Goal: Transaction & Acquisition: Purchase product/service

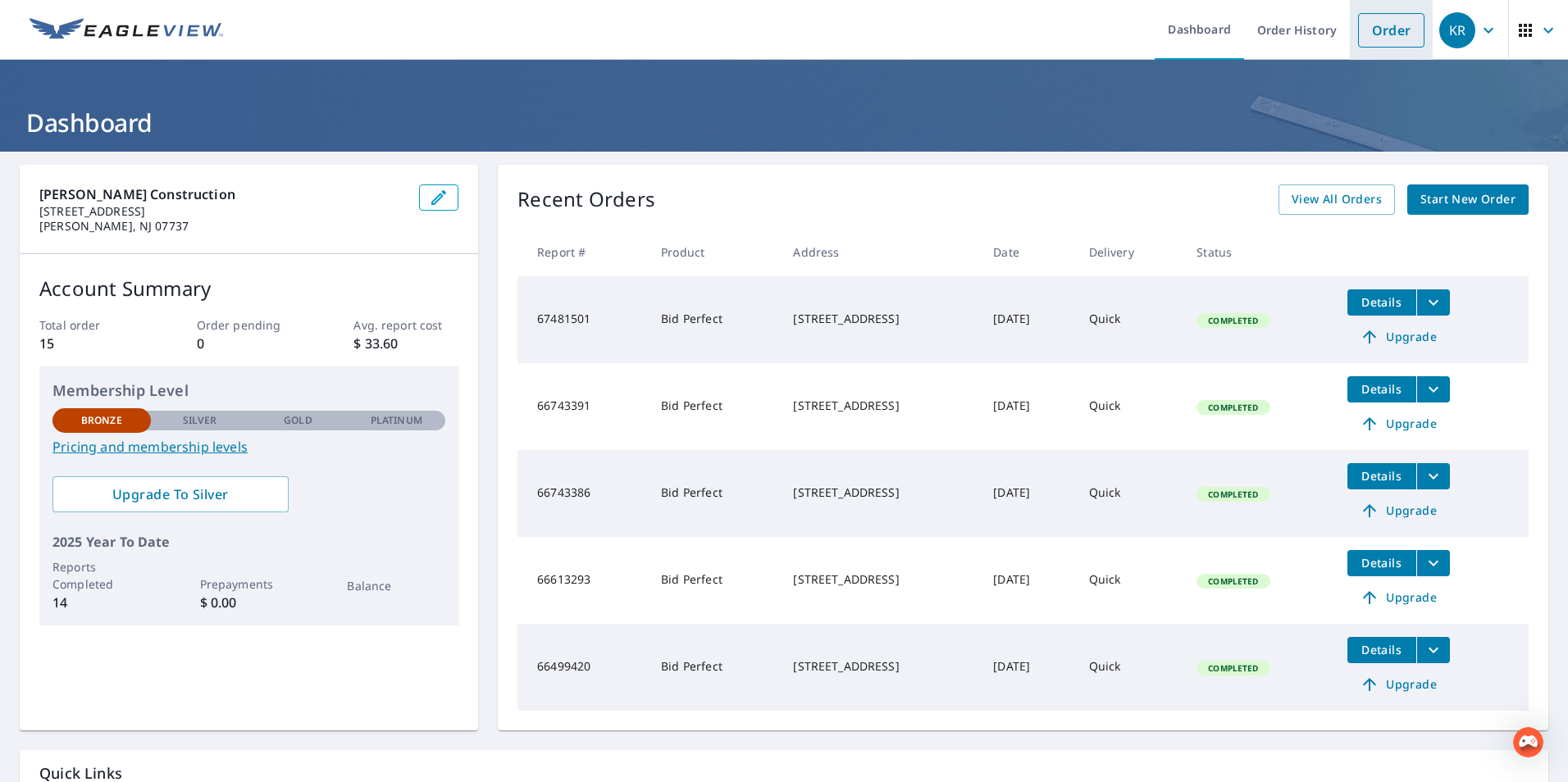
click at [1372, 33] on link "Order" at bounding box center [1391, 31] width 67 height 35
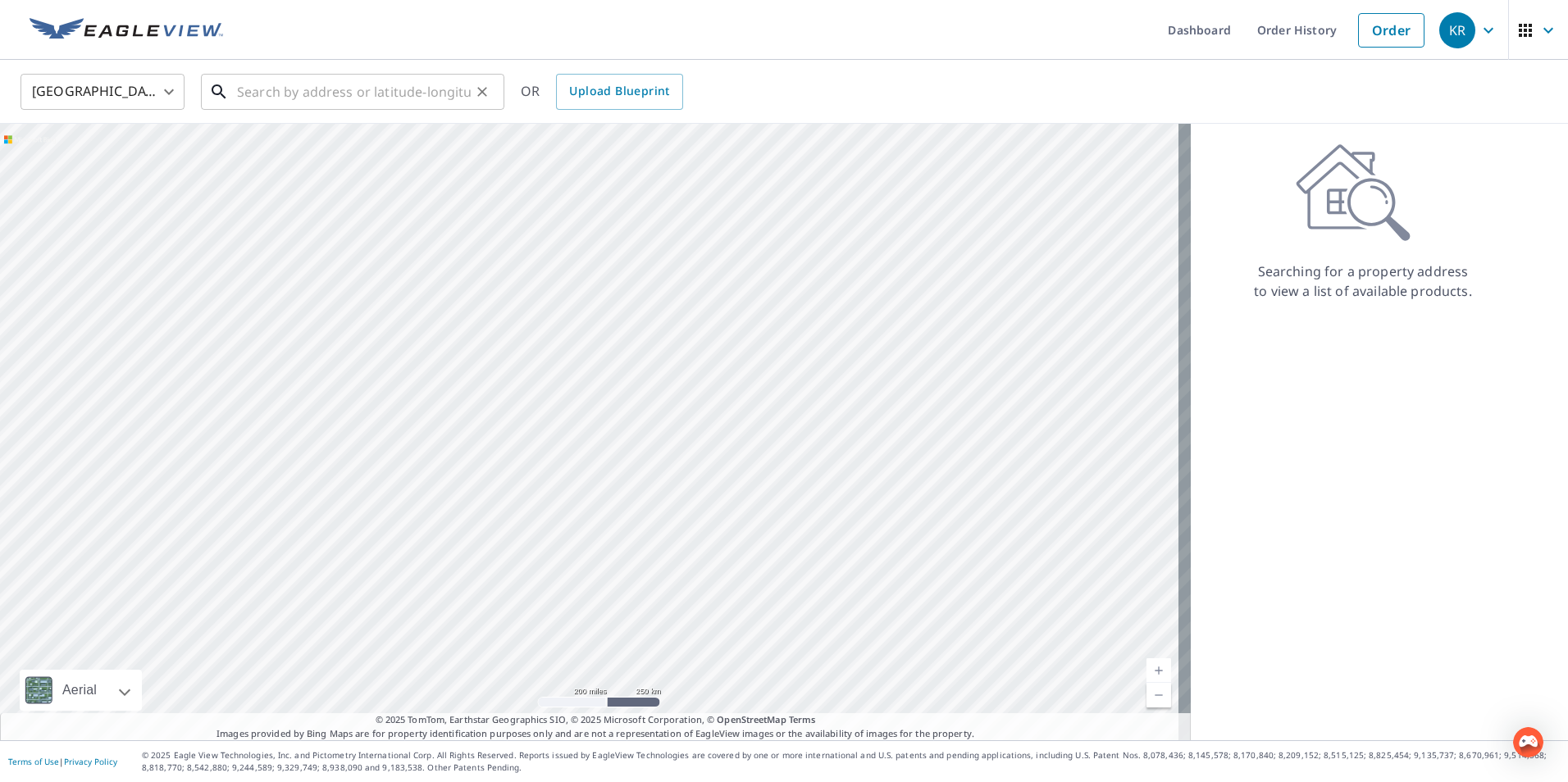
click at [305, 95] on input "text" at bounding box center [353, 92] width 234 height 46
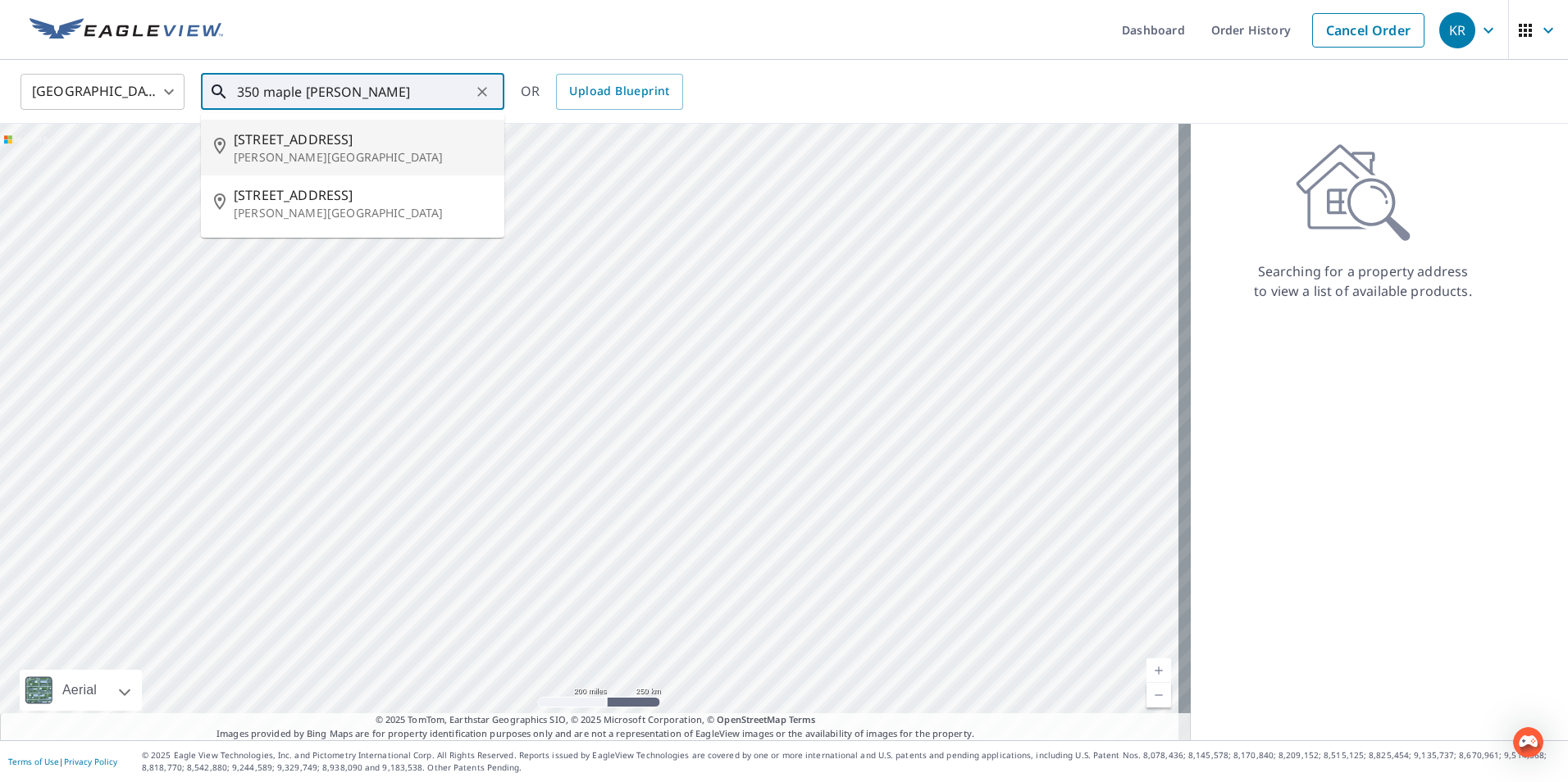
click at [289, 144] on span "[STREET_ADDRESS]" at bounding box center [362, 139] width 257 height 20
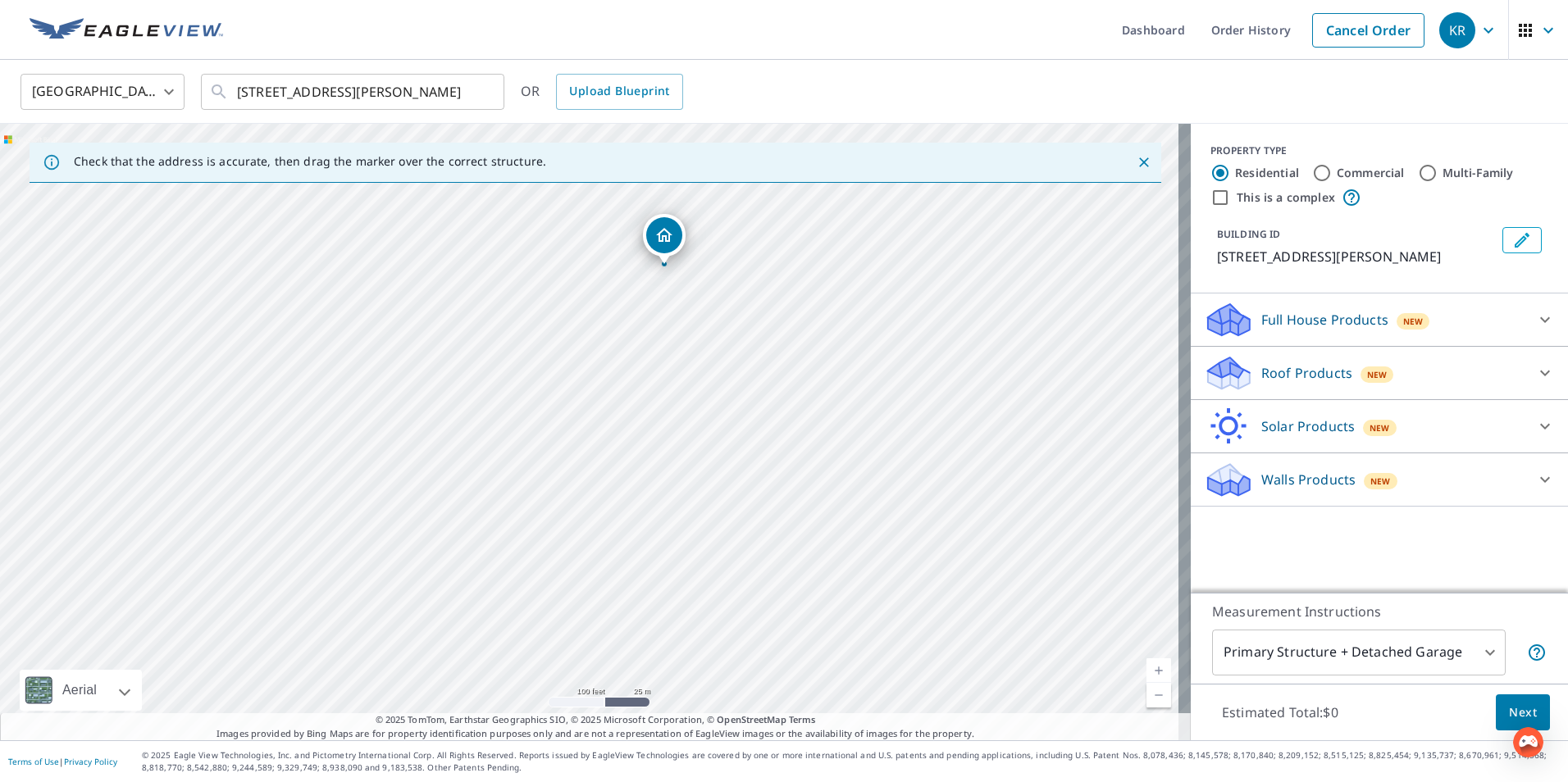
drag, startPoint x: 750, startPoint y: 395, endPoint x: 650, endPoint y: 417, distance: 102.4
click at [655, 418] on div "[STREET_ADDRESS][PERSON_NAME]" at bounding box center [595, 431] width 1191 height 616
click at [306, 90] on input "[STREET_ADDRESS][PERSON_NAME]" at bounding box center [353, 92] width 234 height 46
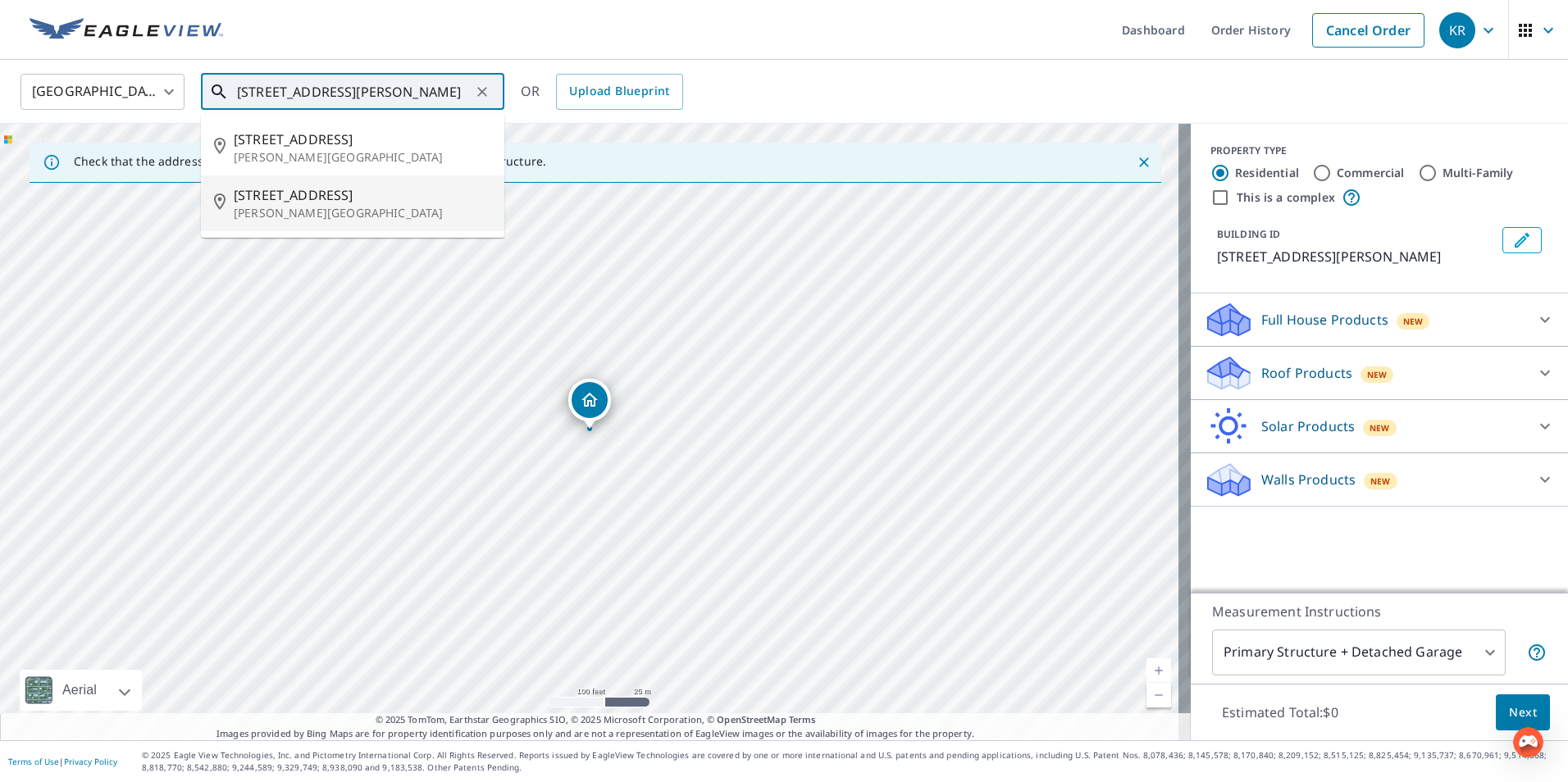
click at [267, 196] on span "[STREET_ADDRESS]" at bounding box center [362, 196] width 257 height 20
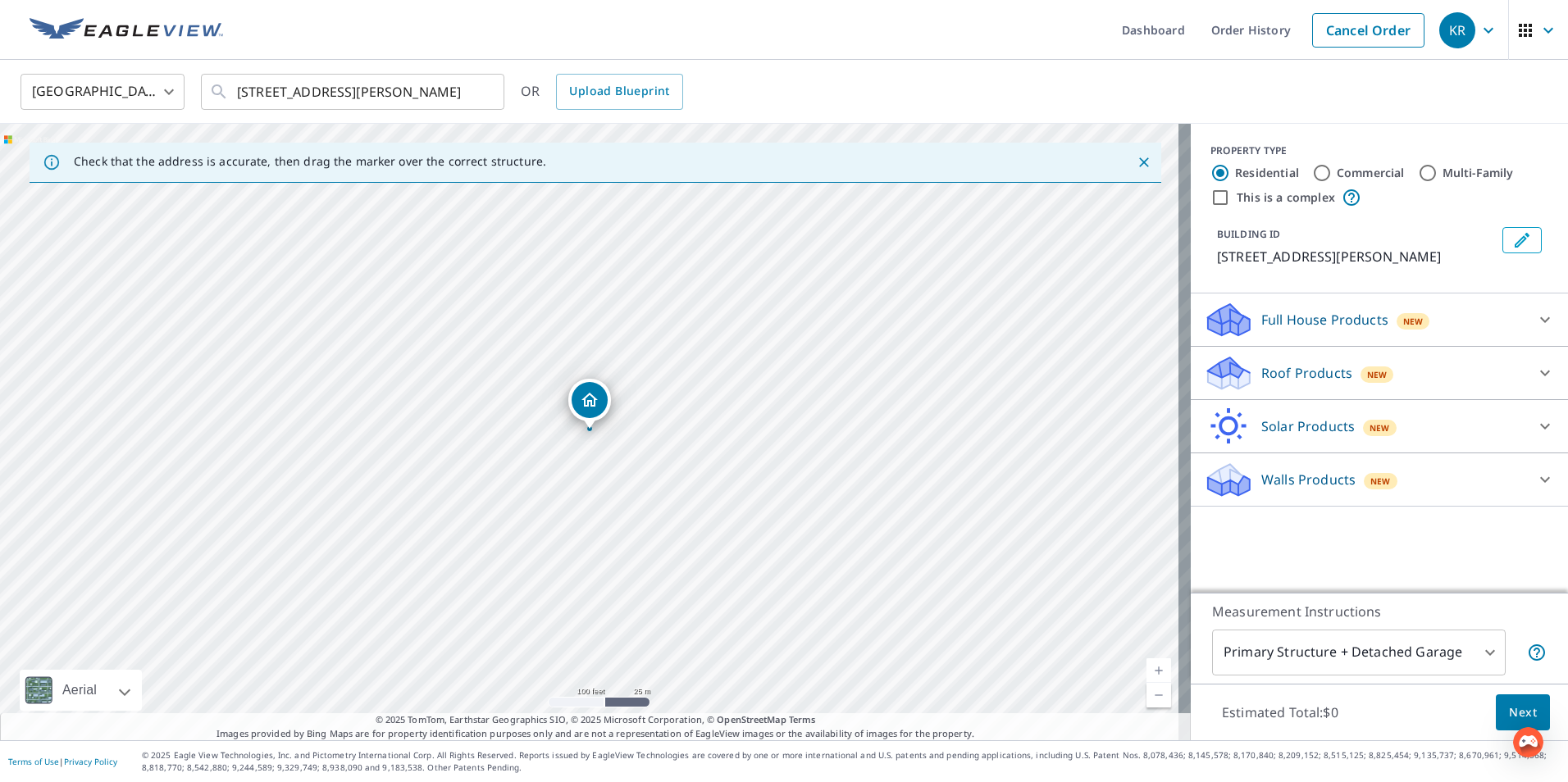
click at [598, 407] on icon "Dropped pin, building 1, Residential property, 350 Maple Dr Belford, NJ 07718" at bounding box center [590, 400] width 20 height 20
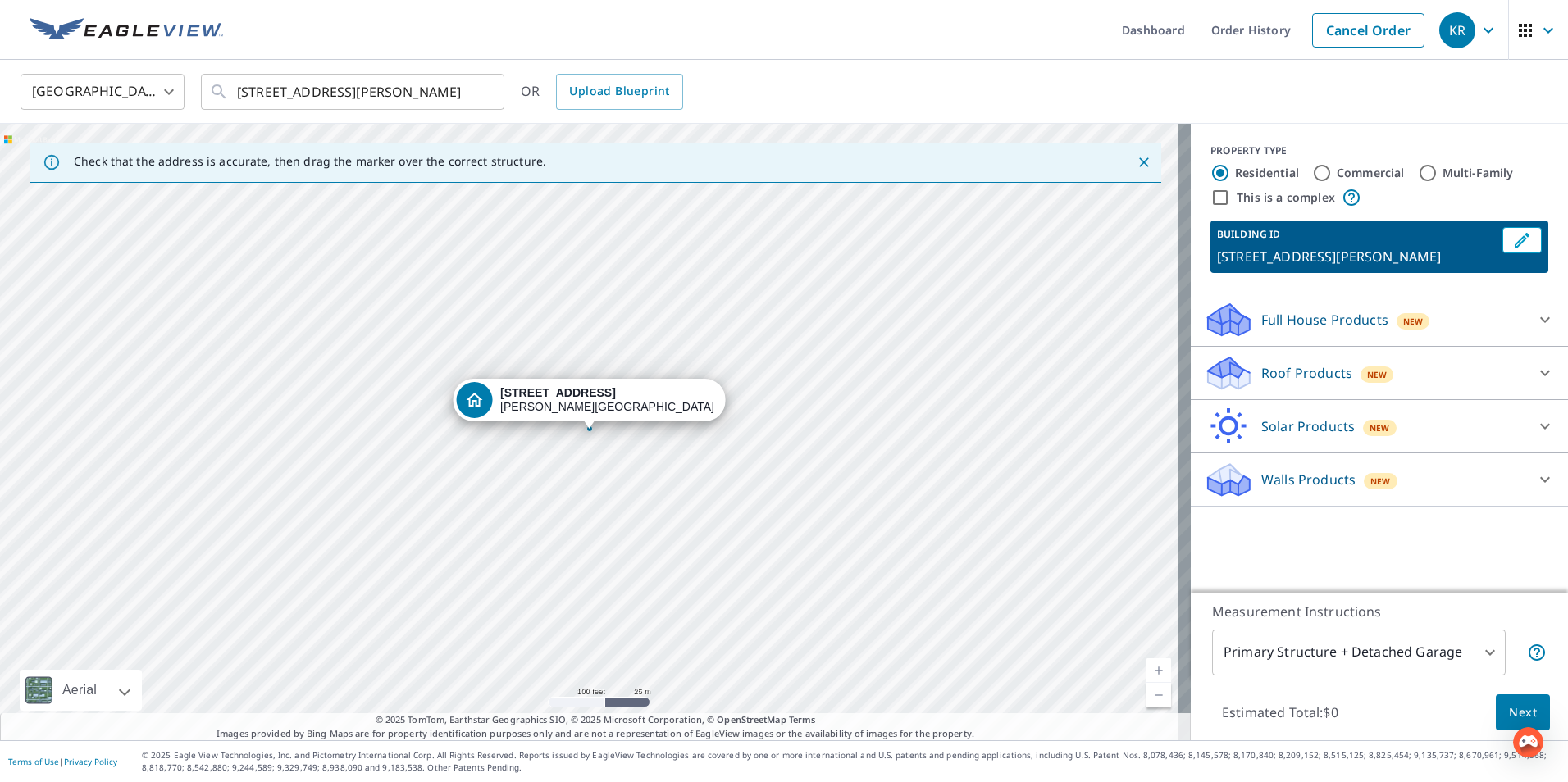
click at [588, 424] on div "Dropped pin, building 1, Residential property, 350 Maple Dr Belford, NJ 07718" at bounding box center [590, 421] width 21 height 16
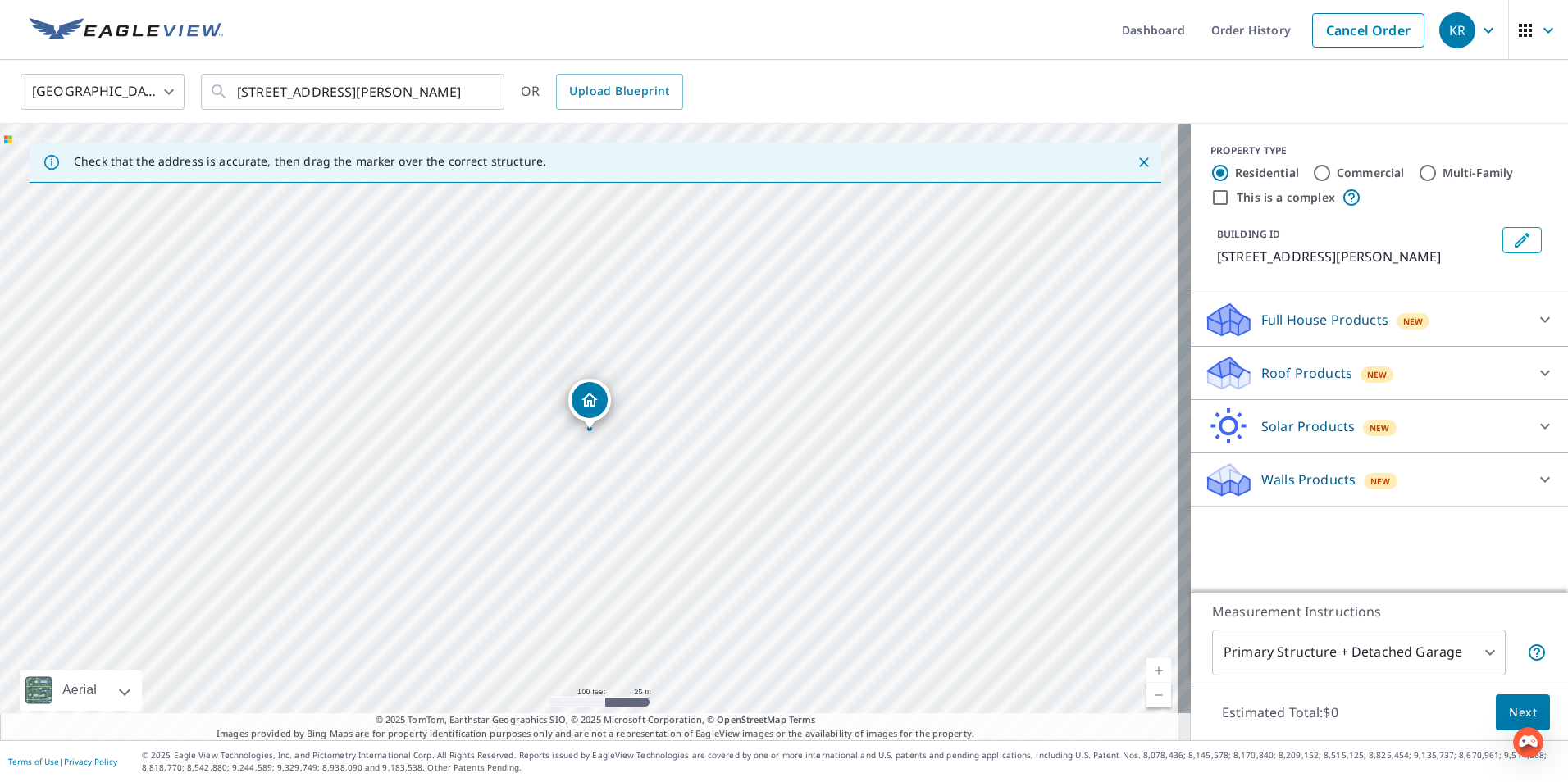
click at [588, 424] on div "Dropped pin, building 1, Residential property, 350 Maple Dr Belford, NJ 07718" at bounding box center [590, 421] width 21 height 16
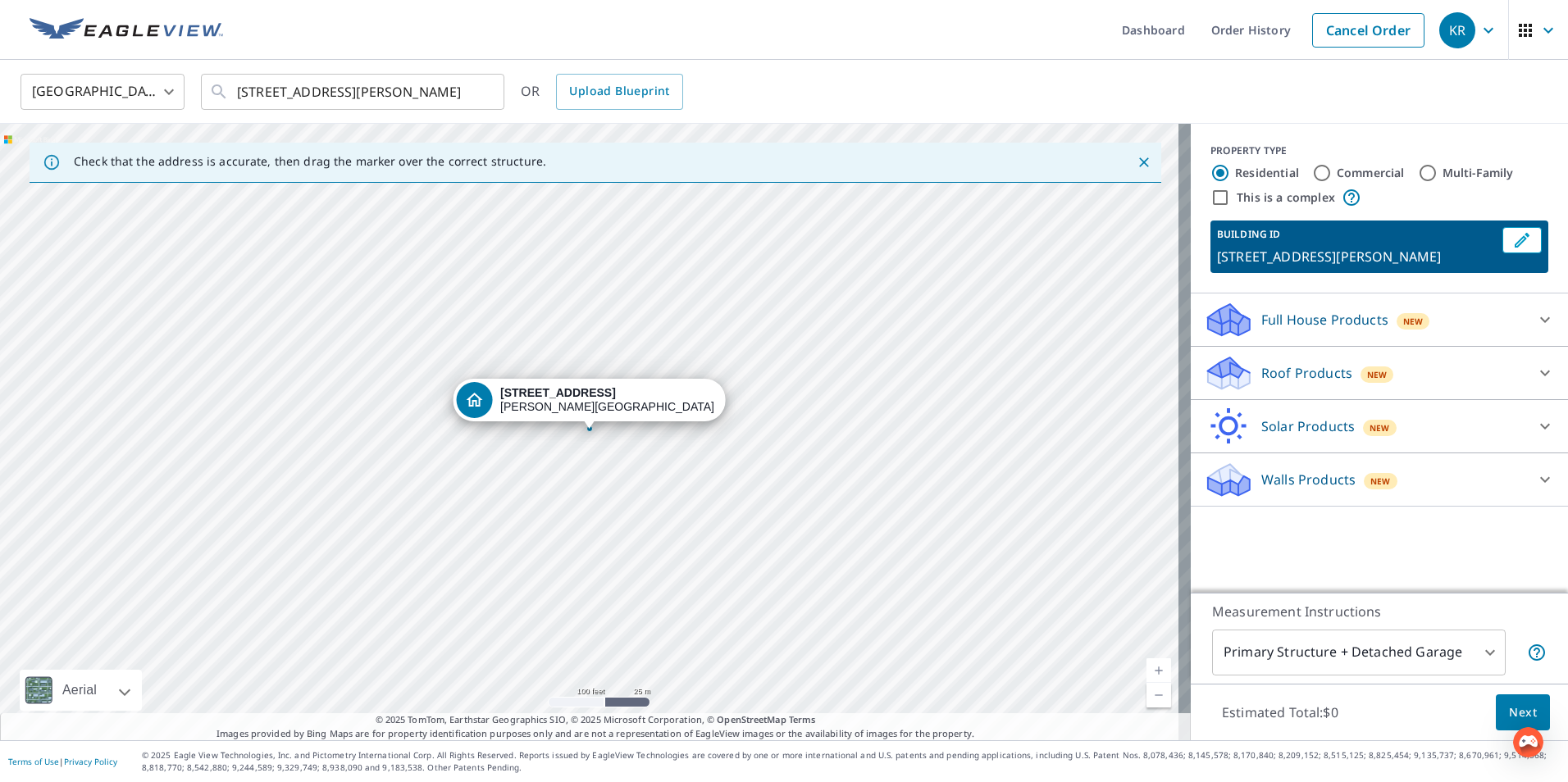
click at [587, 415] on div "[STREET_ADDRESS][PERSON_NAME]" at bounding box center [589, 400] width 273 height 43
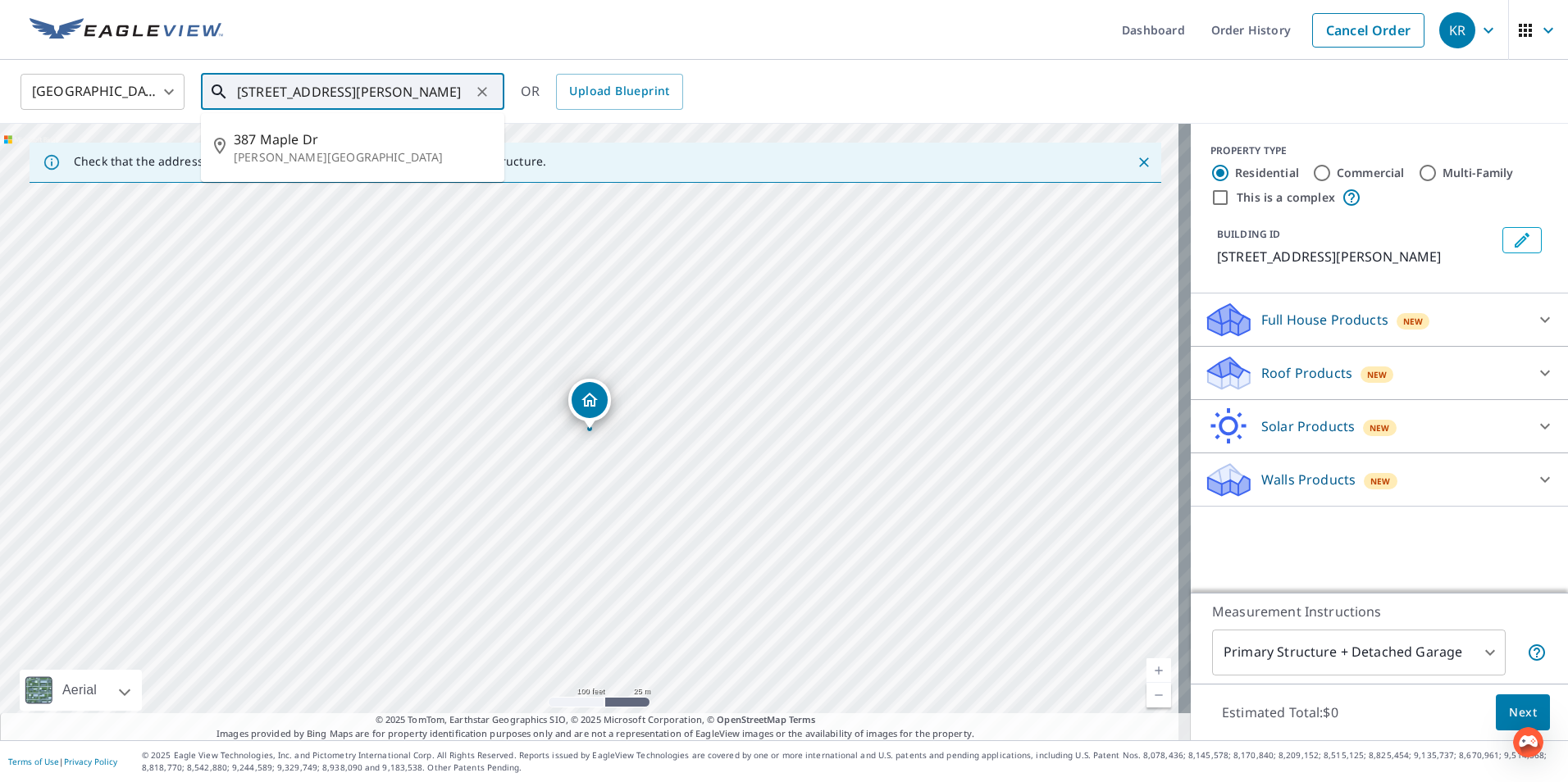
click at [239, 92] on input "[STREET_ADDRESS][PERSON_NAME]" at bounding box center [353, 92] width 234 height 46
click at [306, 90] on input "[STREET_ADDRESS][PERSON_NAME]" at bounding box center [353, 92] width 234 height 46
click at [269, 133] on span "[STREET_ADDRESS]" at bounding box center [362, 139] width 257 height 20
type input "[STREET_ADDRESS][PERSON_NAME]"
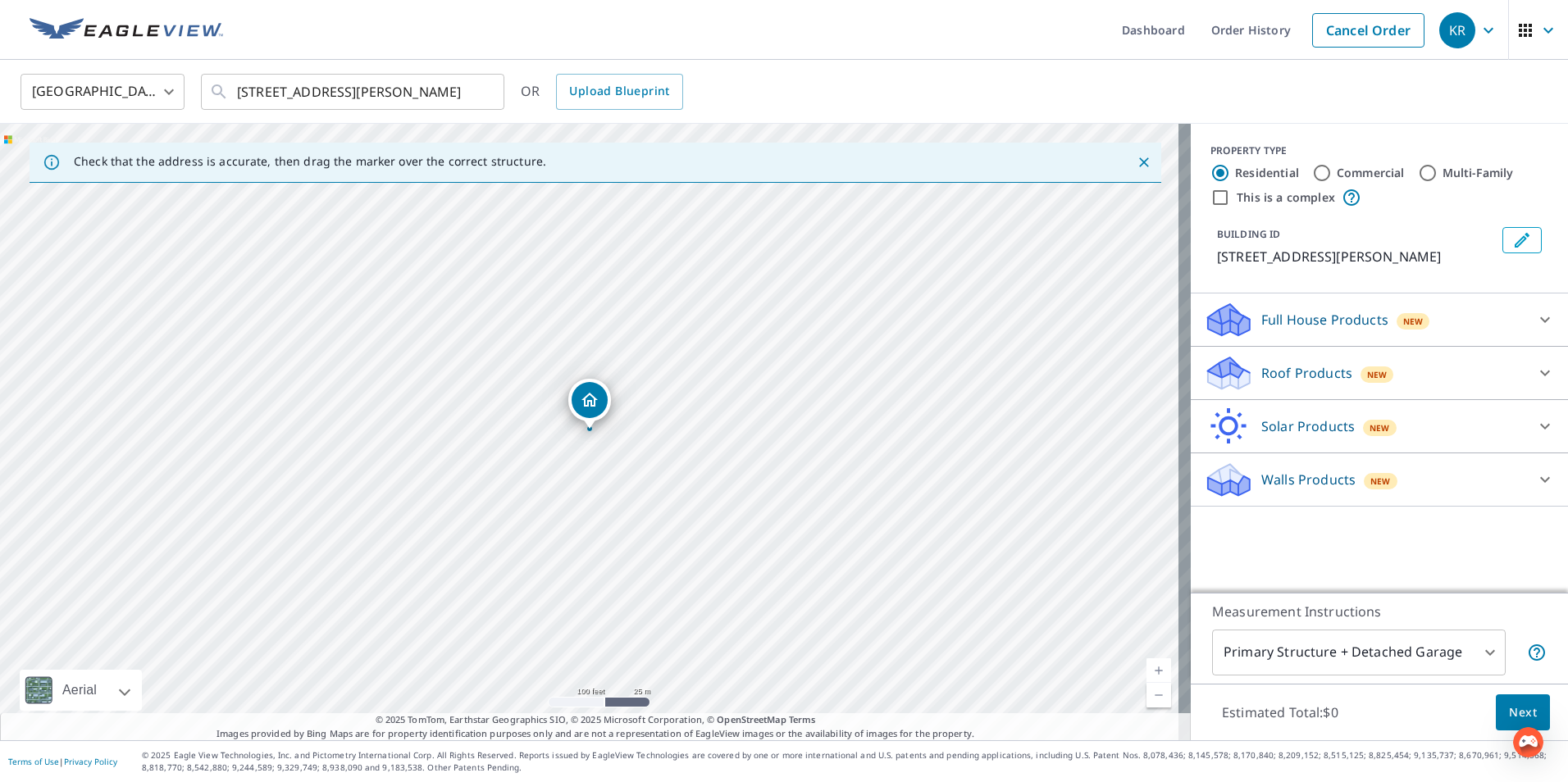
click at [592, 406] on icon "Dropped pin, building 1, Residential property, 150 Maple Ave Belford, NJ 07718" at bounding box center [590, 399] width 17 height 14
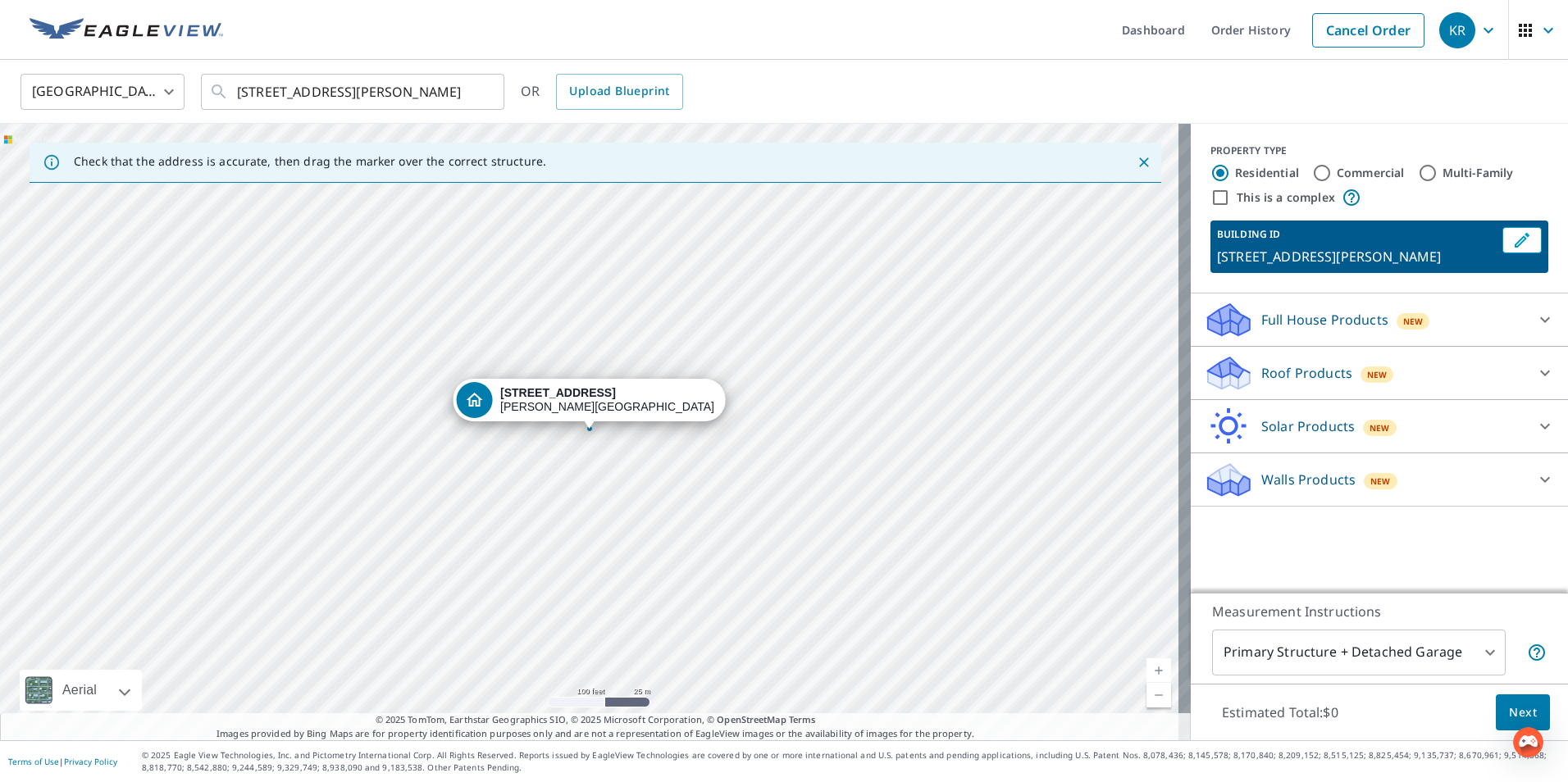
click at [1315, 475] on p "Walls Products" at bounding box center [1309, 479] width 94 height 20
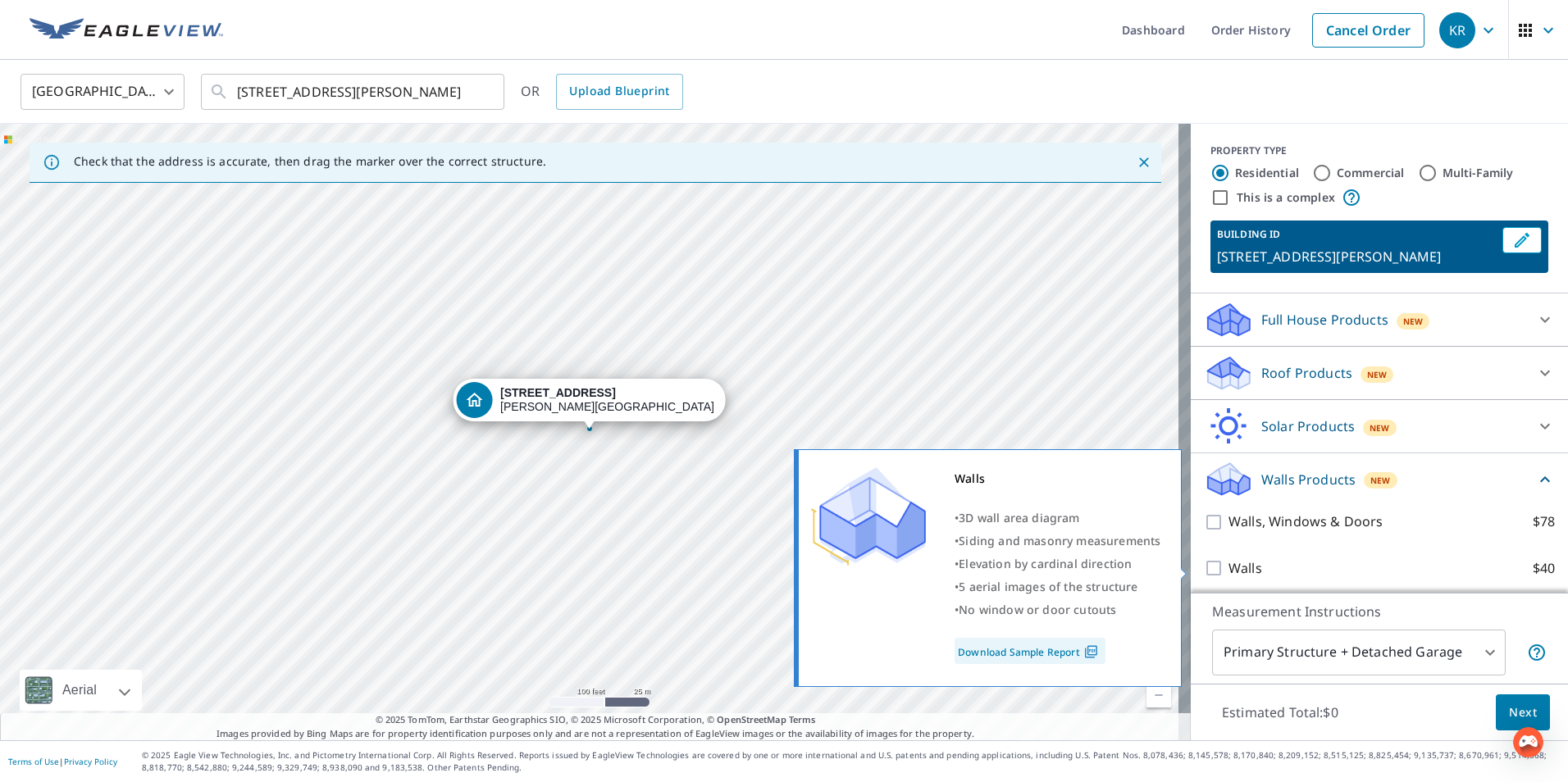
click at [1204, 567] on input "Walls $40" at bounding box center [1216, 568] width 25 height 20
checkbox input "true"
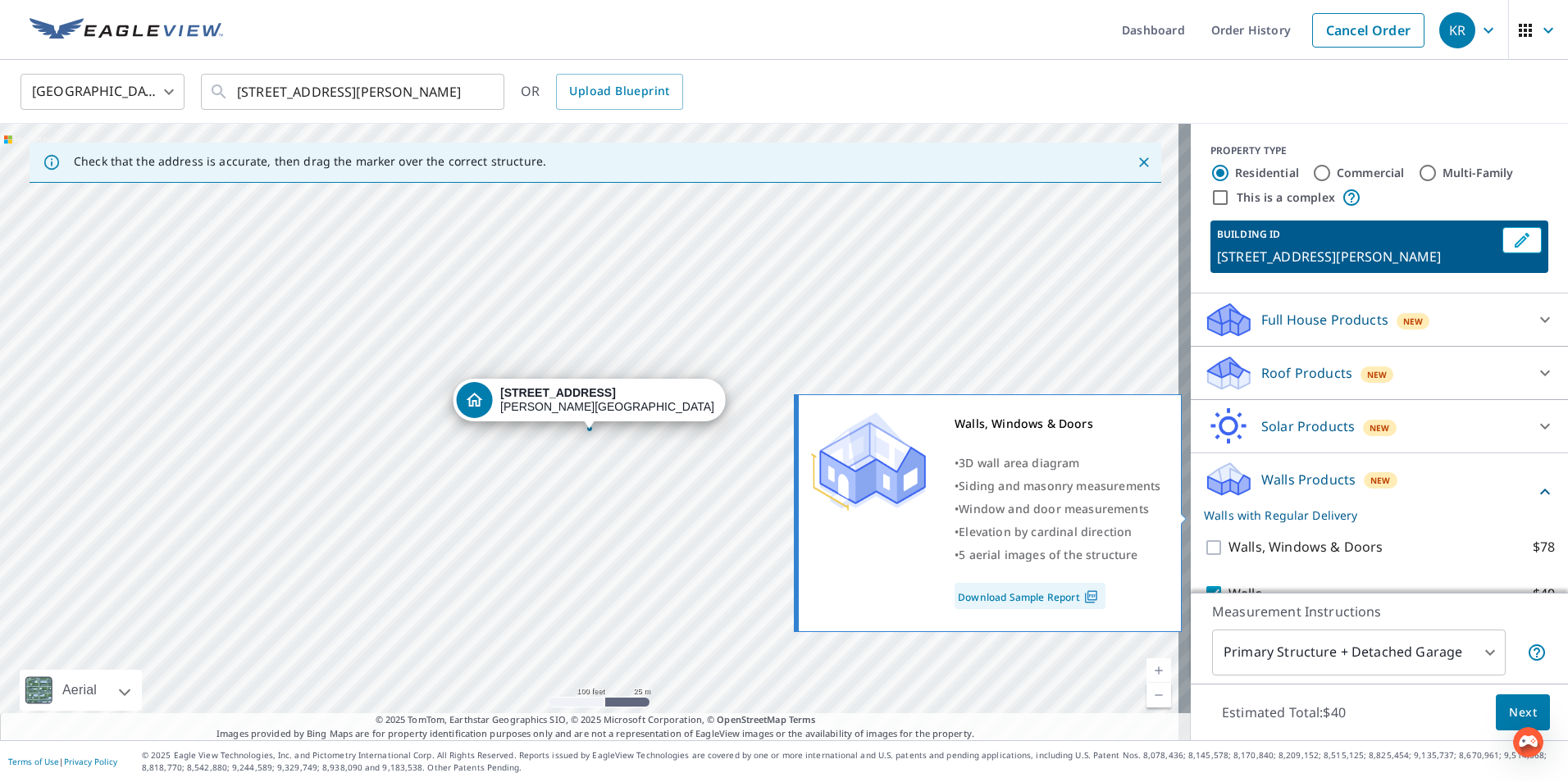
scroll to position [67, 0]
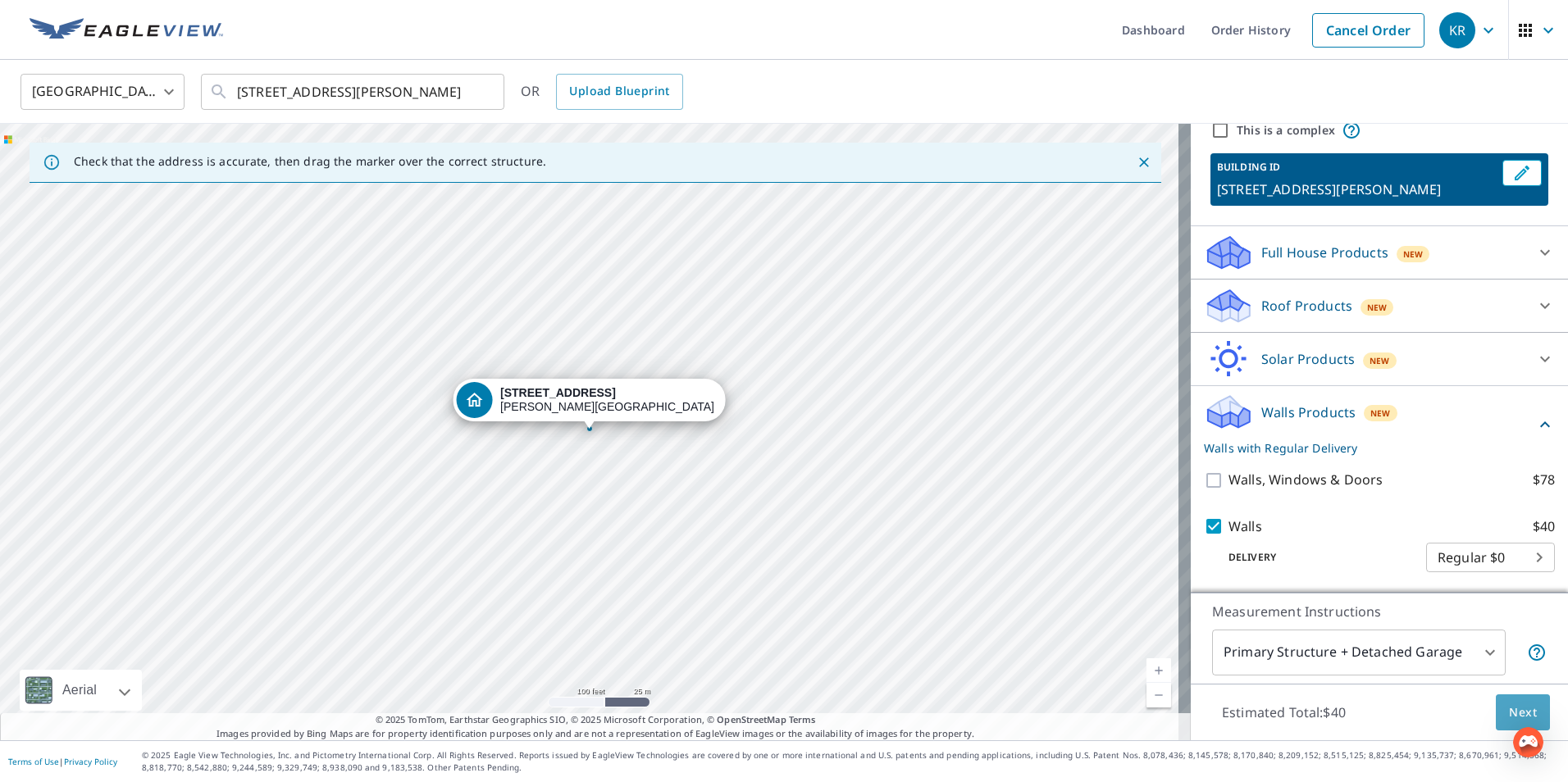
click at [1505, 701] on button "Next" at bounding box center [1523, 713] width 54 height 37
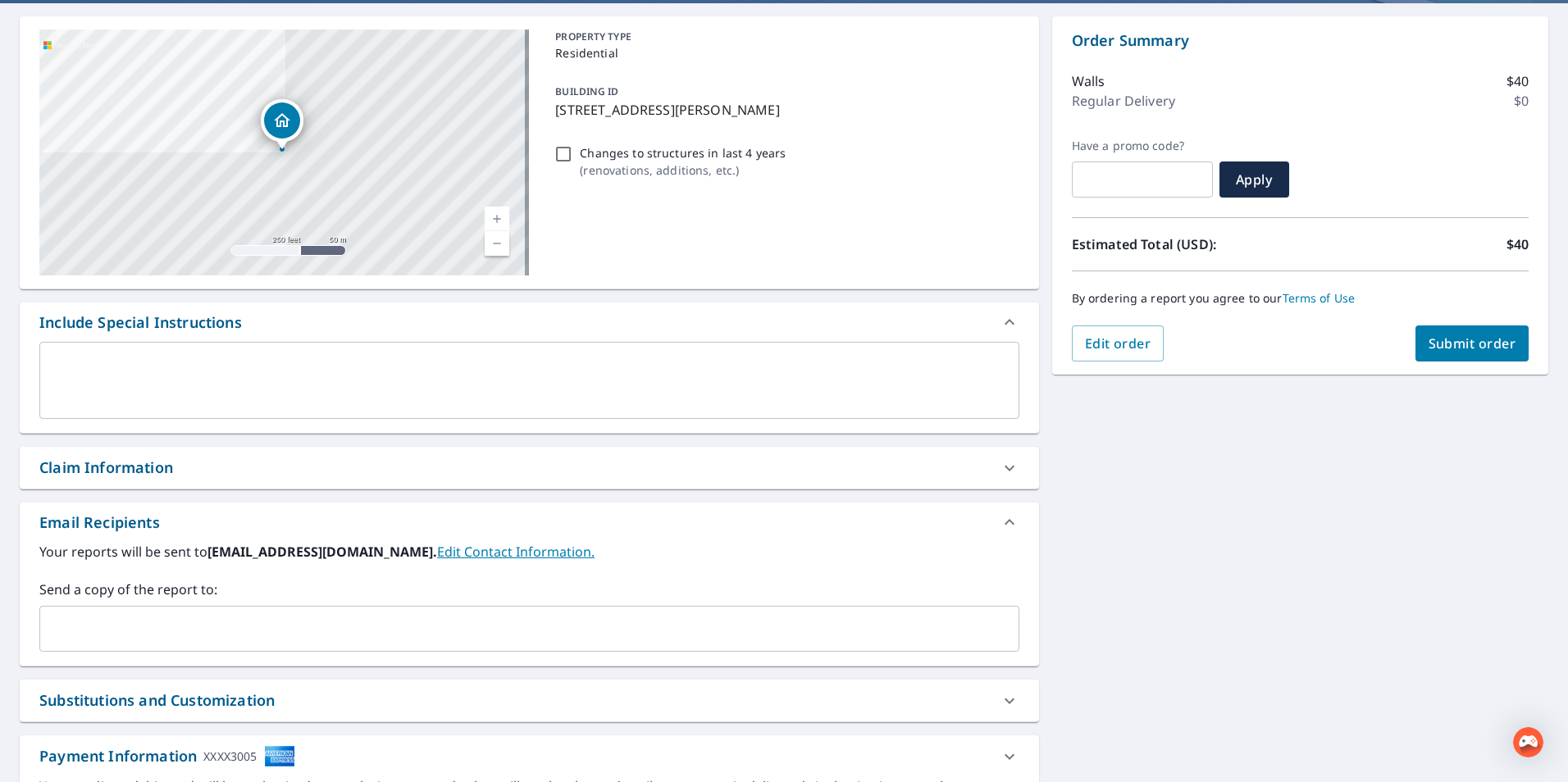
scroll to position [250, 0]
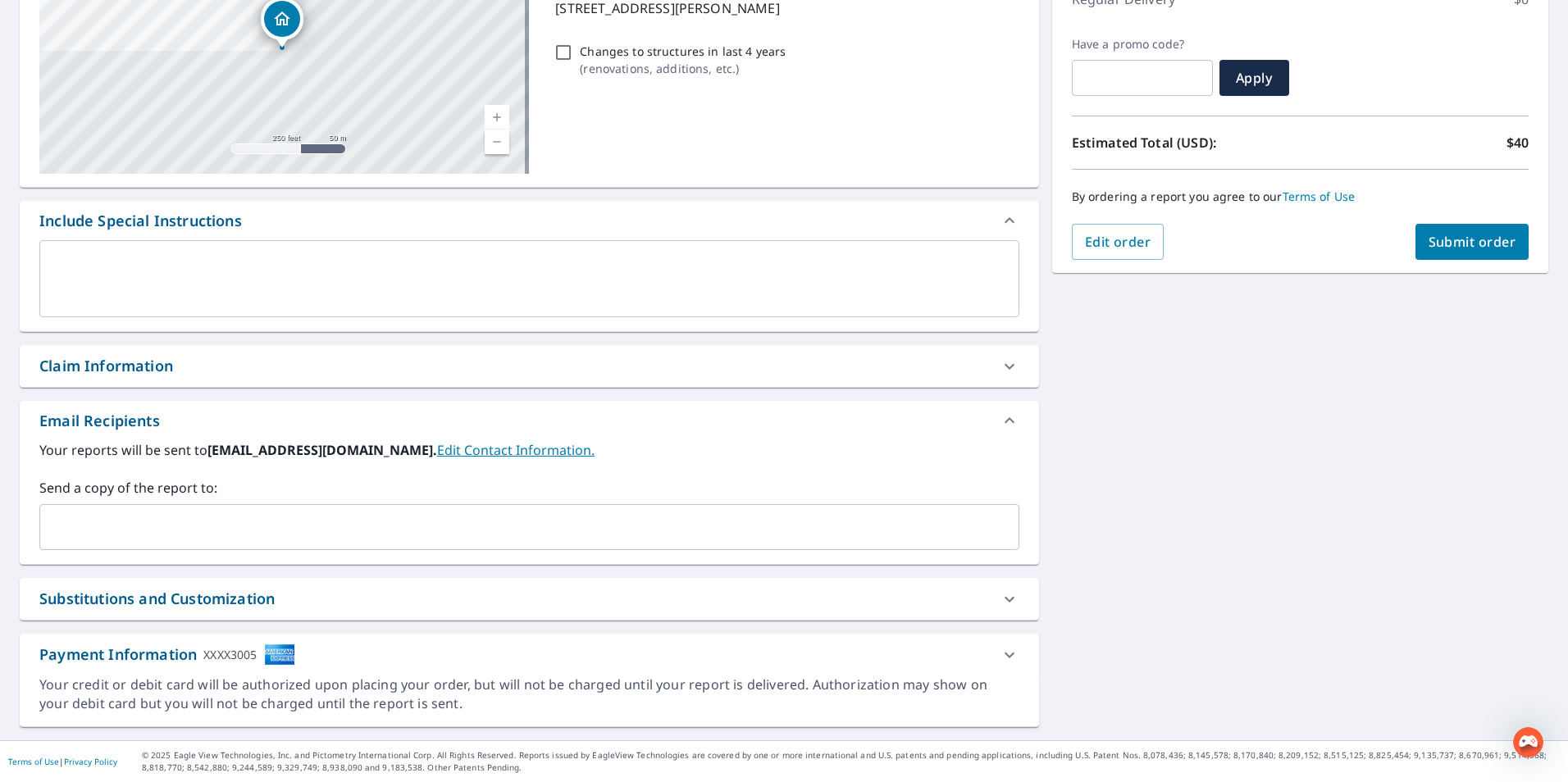
click at [1446, 243] on span "Submit order" at bounding box center [1472, 242] width 87 height 18
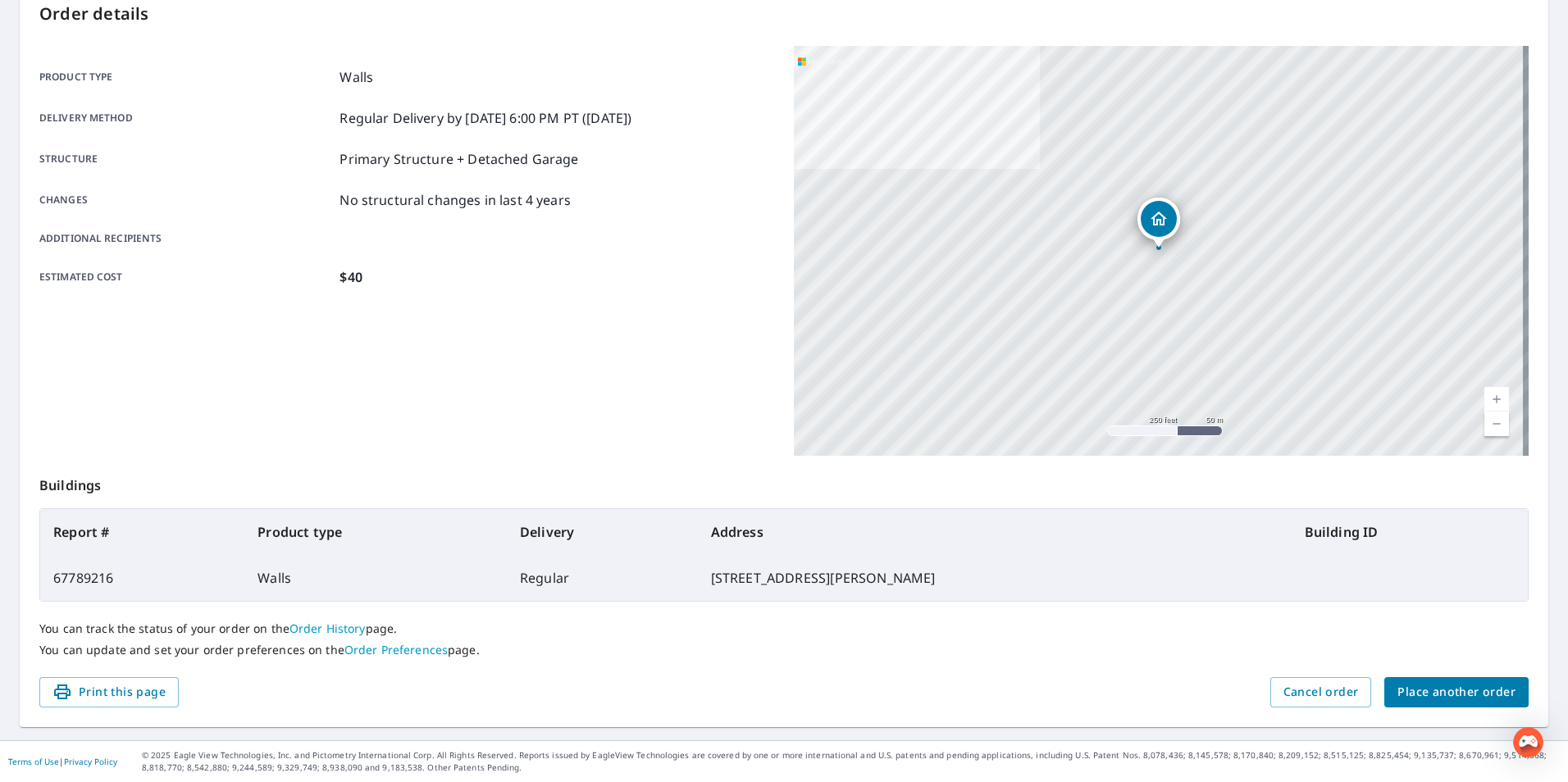
scroll to position [183, 0]
